Goal: Task Accomplishment & Management: Manage account settings

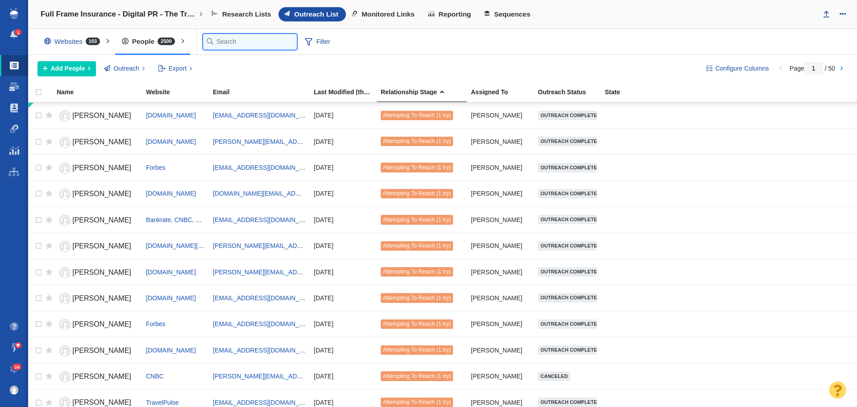
click at [225, 42] on input "text" at bounding box center [250, 42] width 94 height 16
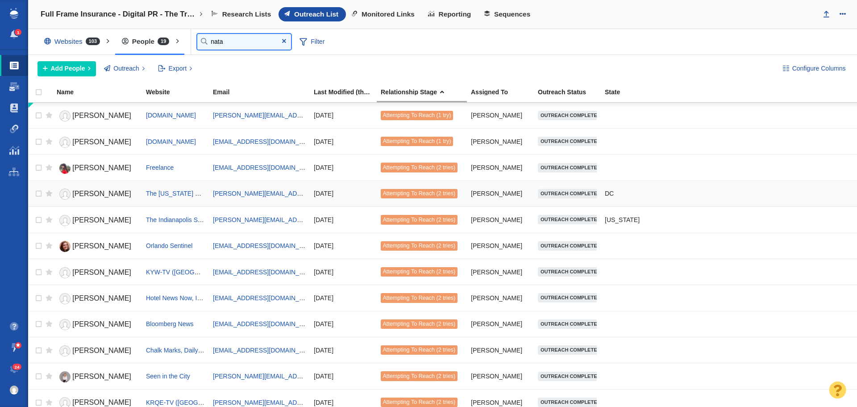
type input "nata"
click at [97, 188] on link "Natalie Compton" at bounding box center [97, 194] width 81 height 16
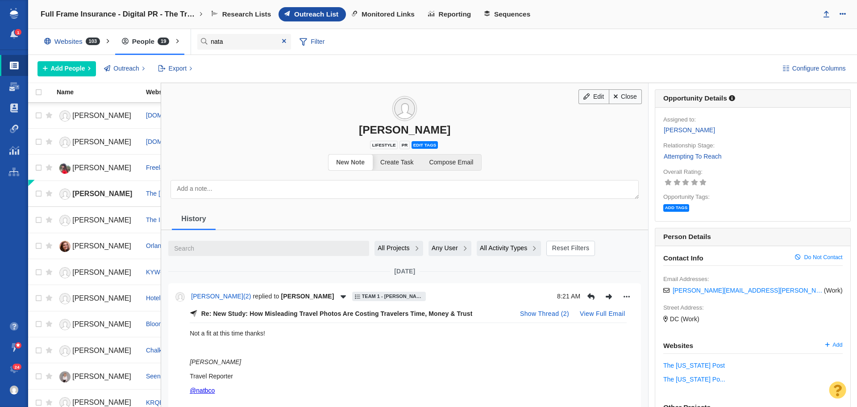
scroll to position [45, 0]
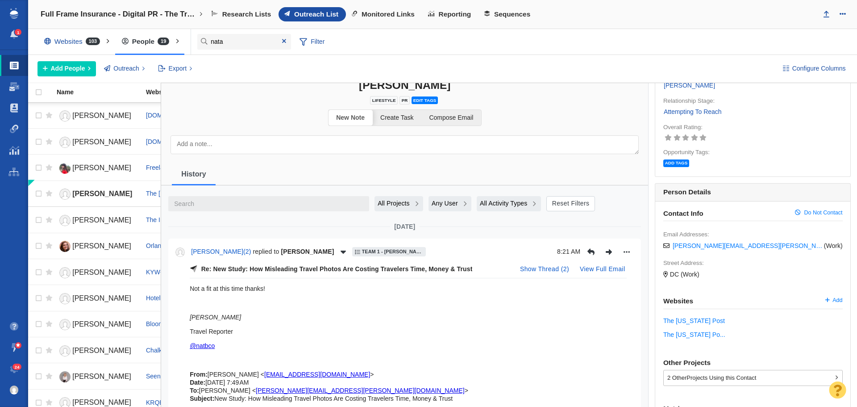
click at [691, 112] on link "Attempting To Reach" at bounding box center [692, 112] width 59 height 10
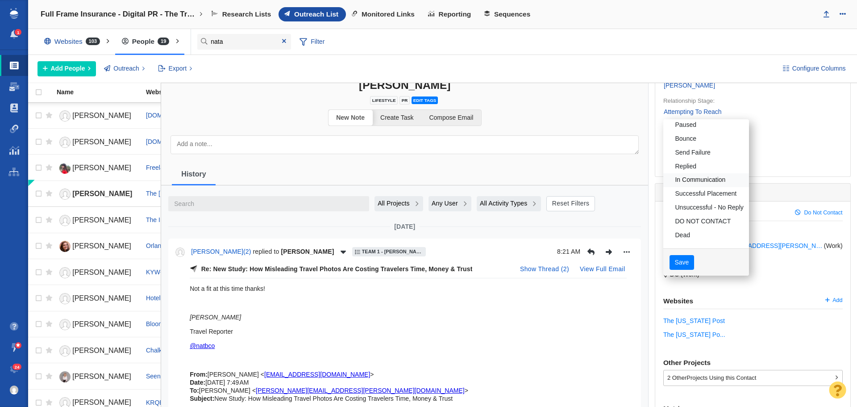
scroll to position [68, 0]
click at [604, 140] on div at bounding box center [428, 203] width 857 height 407
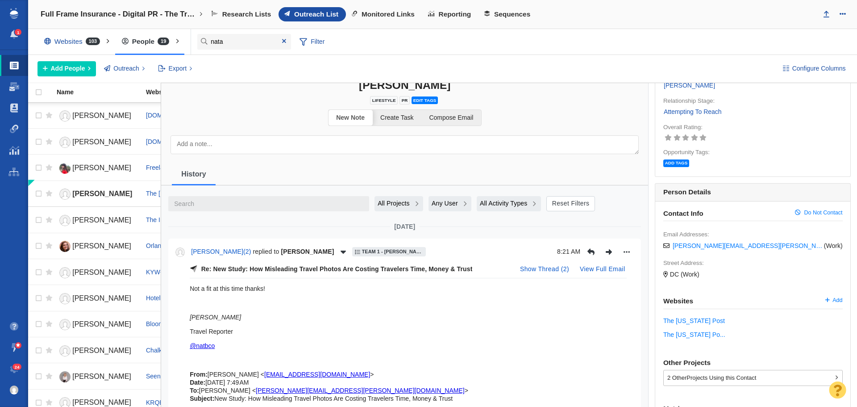
click at [561, 138] on textarea at bounding box center [405, 144] width 468 height 19
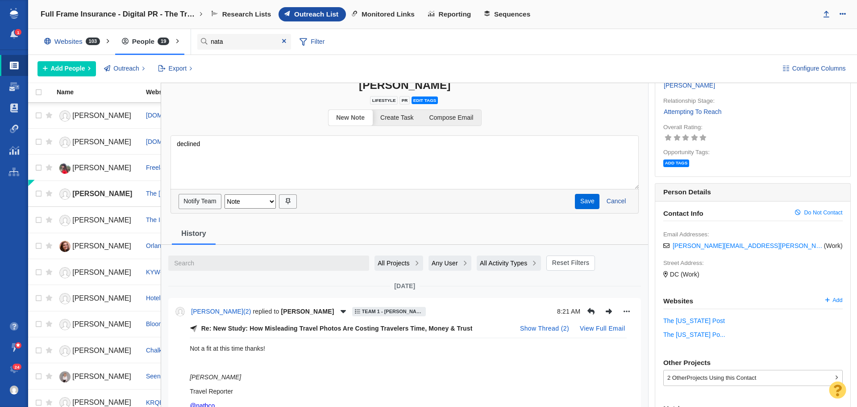
type textarea "declined"
click at [588, 198] on button "Save" at bounding box center [587, 201] width 25 height 15
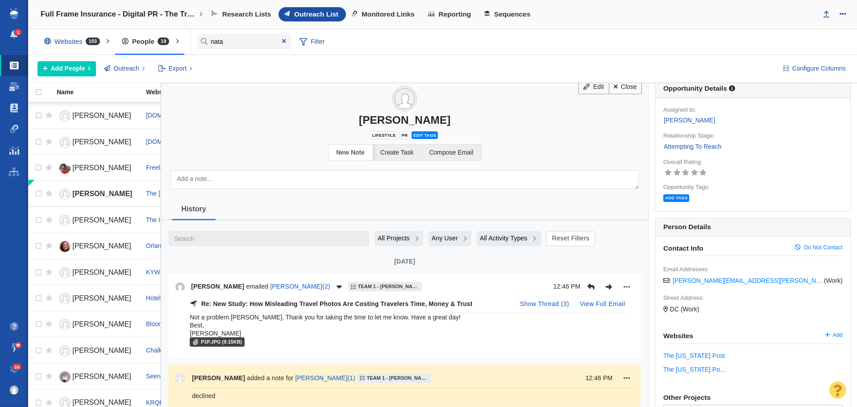
scroll to position [0, 0]
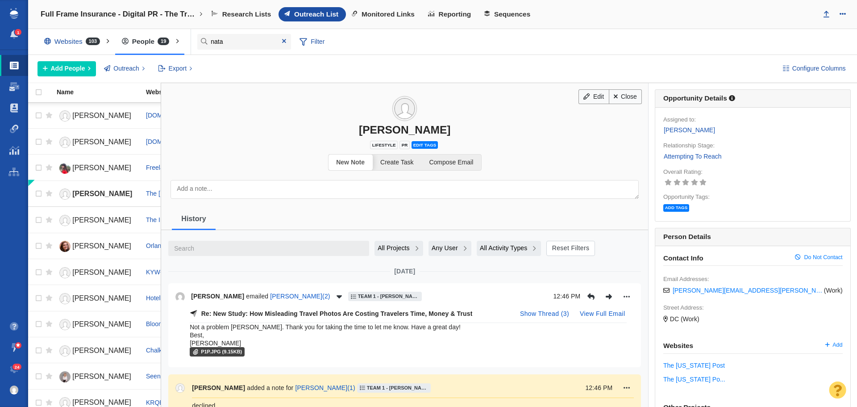
click at [678, 157] on link "Attempting To Reach" at bounding box center [692, 156] width 59 height 10
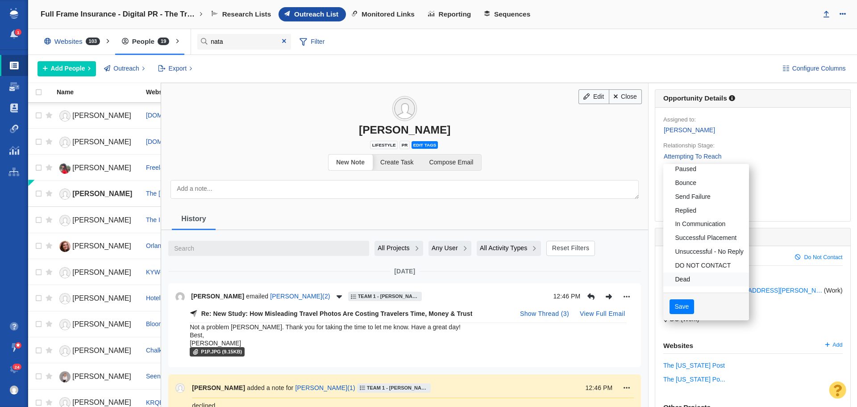
click at [692, 276] on link "Dead" at bounding box center [706, 279] width 86 height 14
click at [683, 308] on button "Save" at bounding box center [682, 306] width 25 height 15
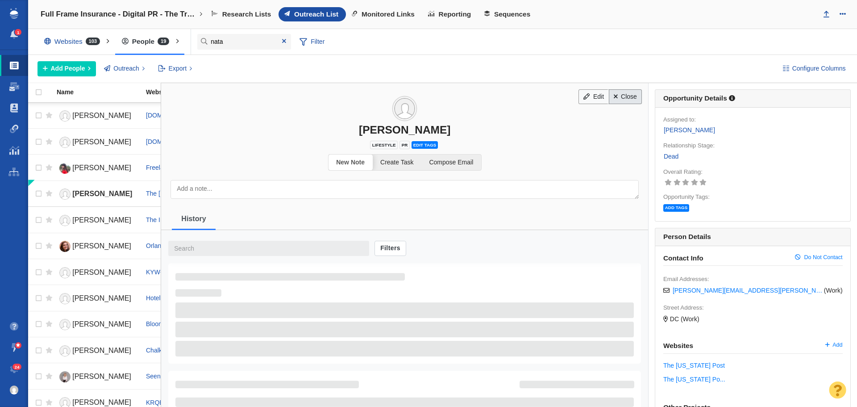
click at [622, 97] on link "Close" at bounding box center [625, 96] width 33 height 15
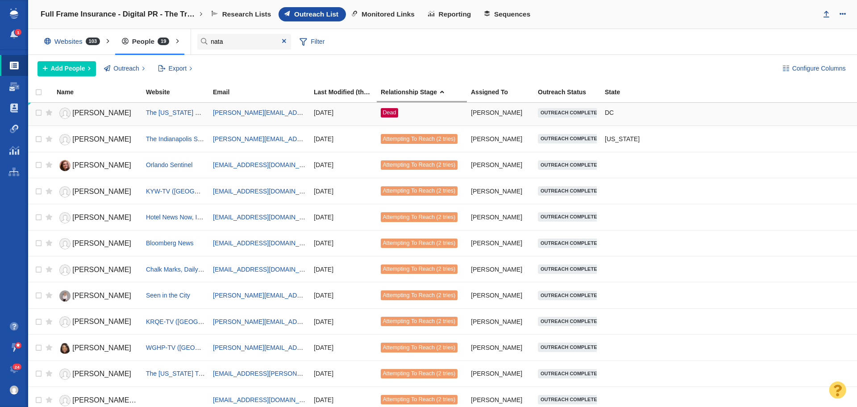
scroll to position [89, 0]
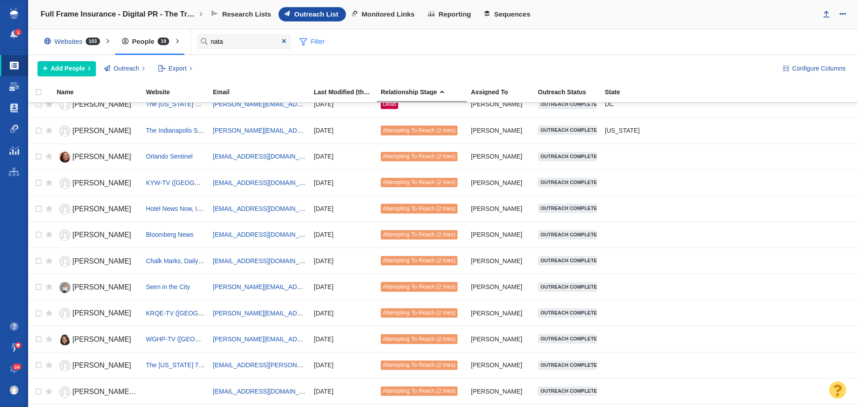
click at [321, 41] on span "Filter" at bounding box center [312, 41] width 36 height 17
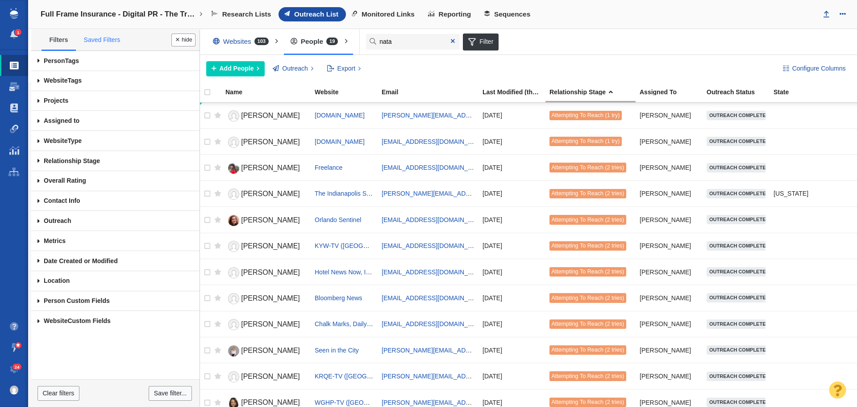
click at [110, 35] on link "Saved Filters" at bounding box center [102, 40] width 52 height 19
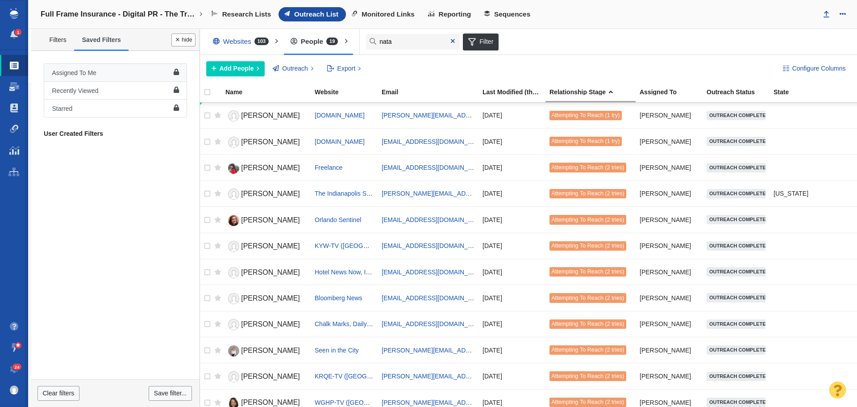
click at [109, 71] on link "Assigned To Me" at bounding box center [115, 72] width 143 height 18
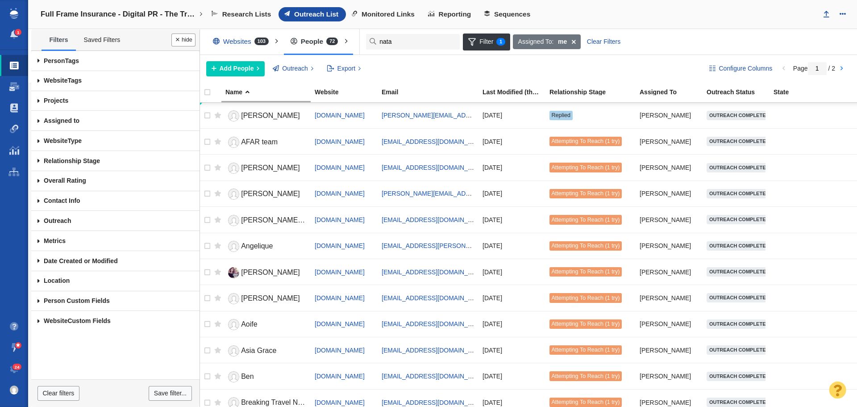
click at [178, 42] on button "Done" at bounding box center [183, 39] width 24 height 13
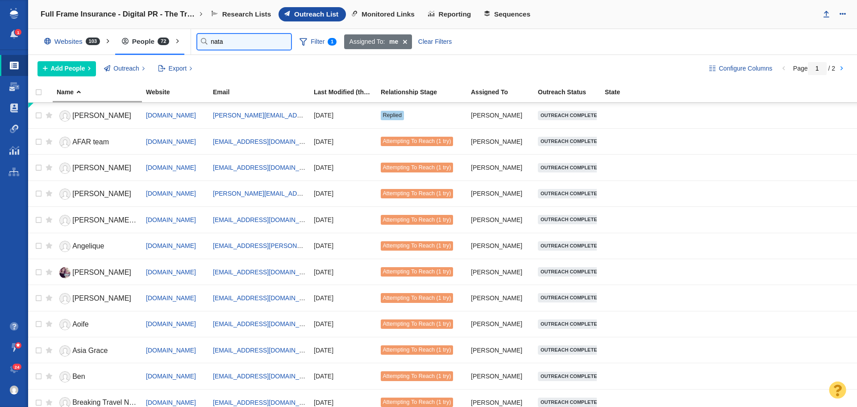
click at [212, 41] on input "nata" at bounding box center [244, 42] width 94 height 16
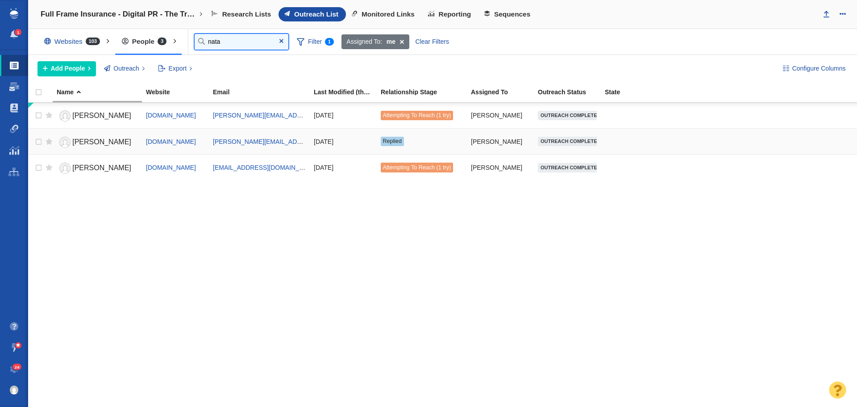
type input "nata"
click at [95, 142] on link "Natalie" at bounding box center [97, 142] width 81 height 16
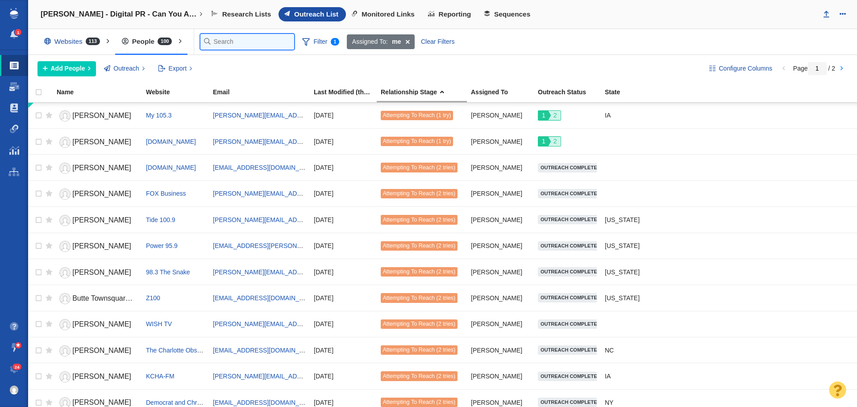
click at [210, 44] on input "text" at bounding box center [247, 42] width 94 height 16
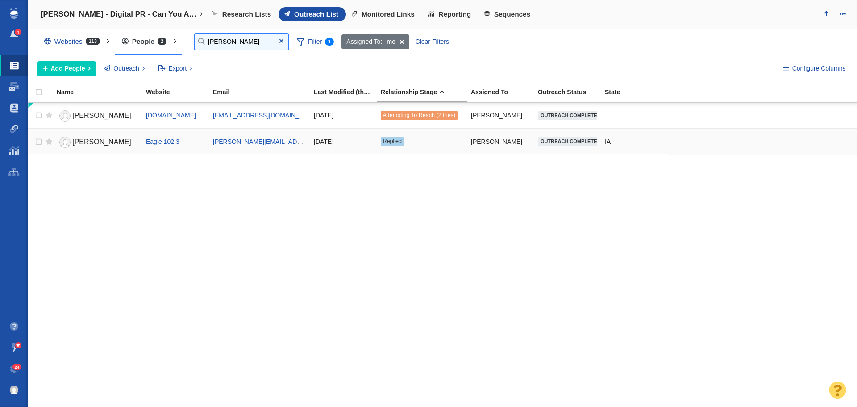
type input "[PERSON_NAME]"
click at [98, 146] on link "[PERSON_NAME]" at bounding box center [97, 142] width 81 height 16
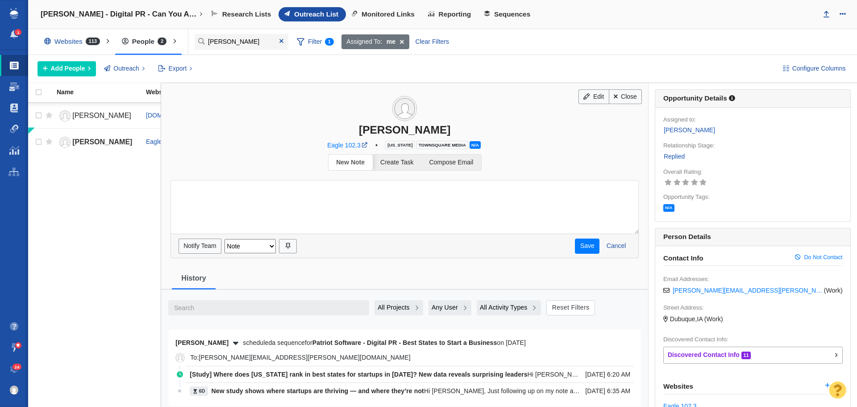
click at [313, 180] on textarea at bounding box center [405, 207] width 468 height 54
type textarea "sent email reply to [PERSON_NAME]"
click at [589, 241] on button "Save" at bounding box center [587, 245] width 25 height 15
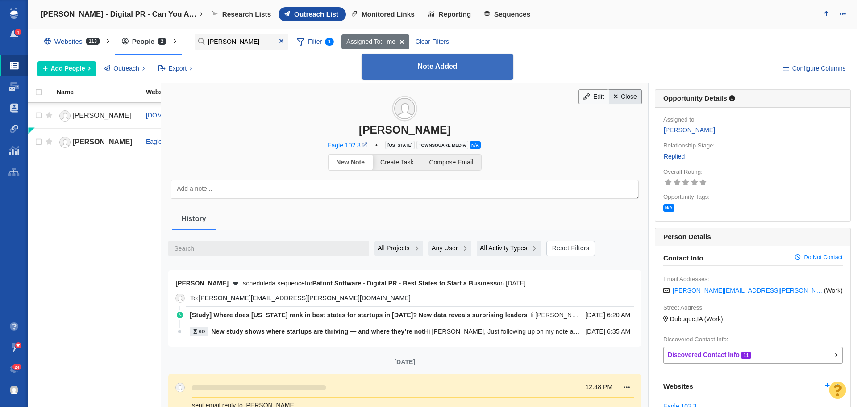
click at [622, 100] on link "Close" at bounding box center [625, 96] width 33 height 15
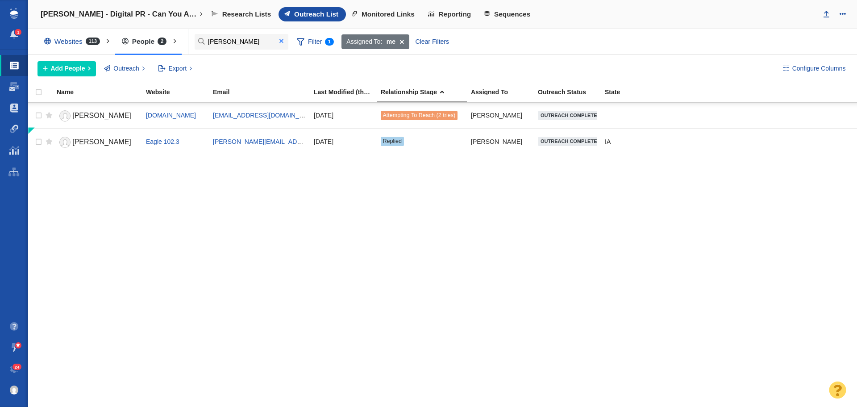
click at [280, 42] on span at bounding box center [281, 41] width 4 height 6
